Goal: Browse casually

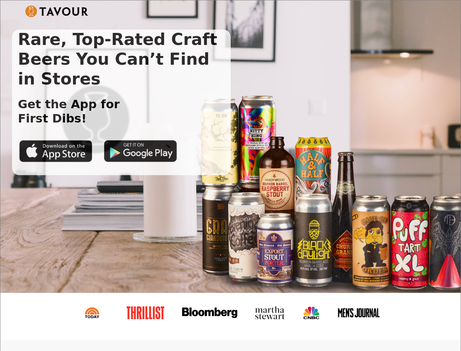
click at [57, 11] on img at bounding box center [56, 11] width 63 height 12
